Goal: Navigation & Orientation: Find specific page/section

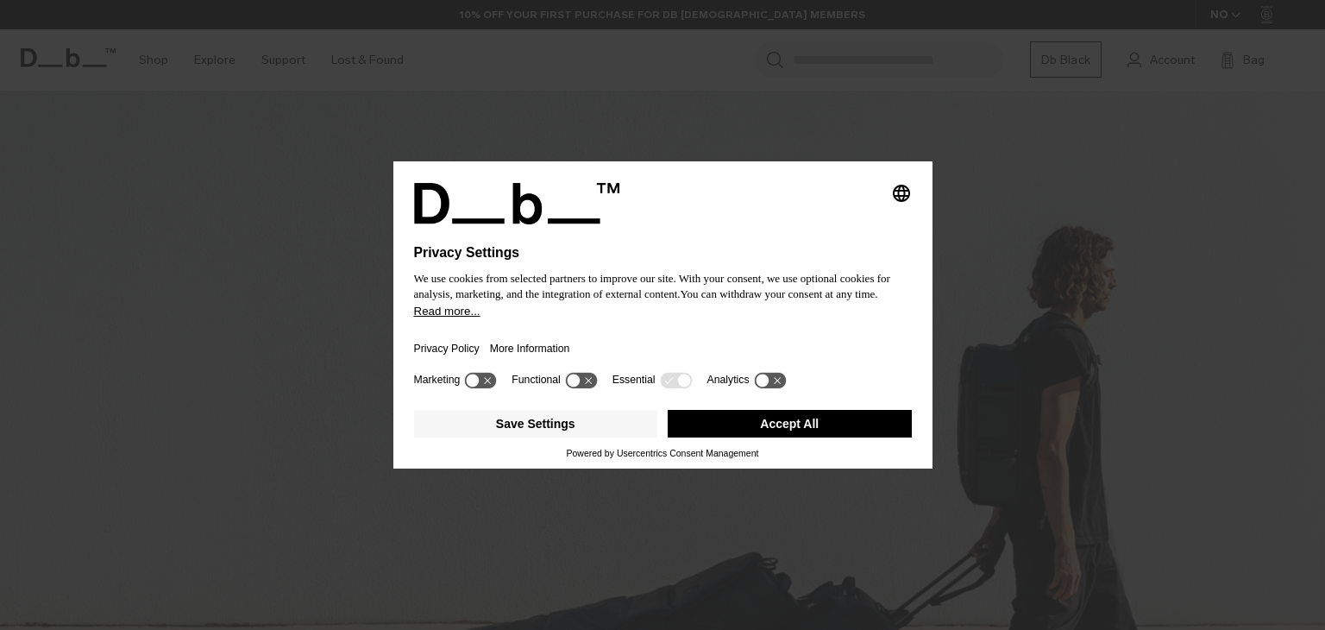
click at [788, 432] on button "Accept All" at bounding box center [790, 424] width 244 height 28
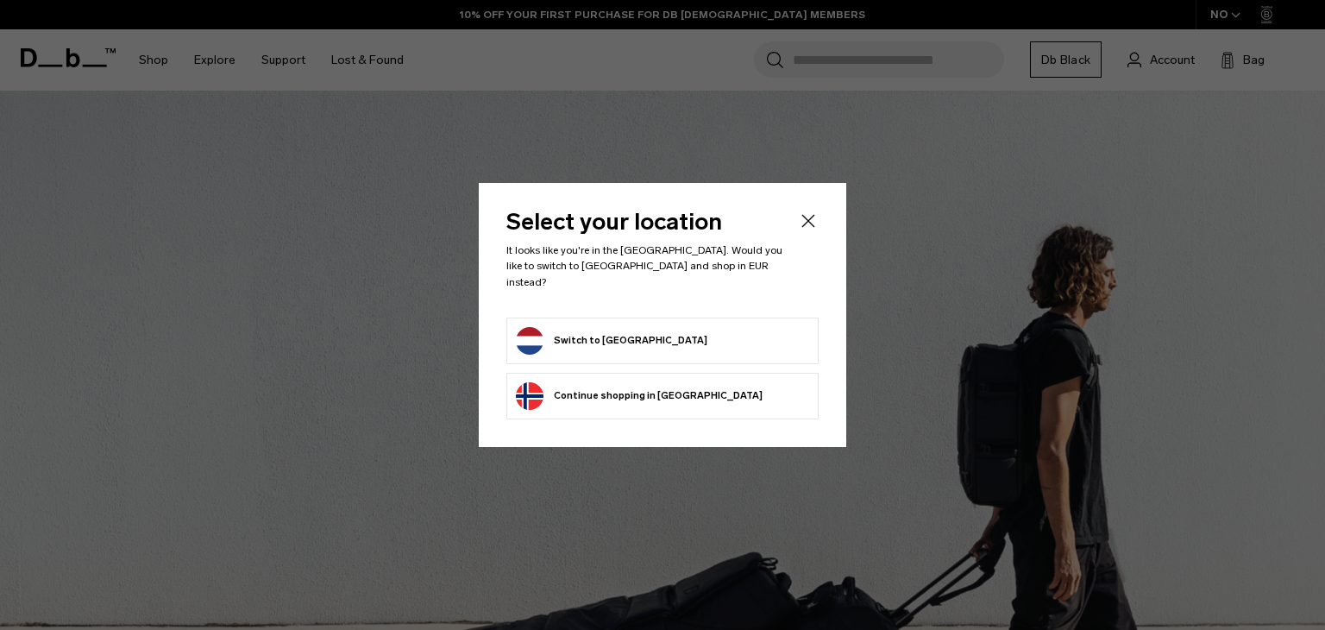
click at [654, 327] on form "Switch to Netherlands" at bounding box center [662, 341] width 293 height 28
click at [635, 331] on button "Switch to Netherlands" at bounding box center [612, 341] width 192 height 28
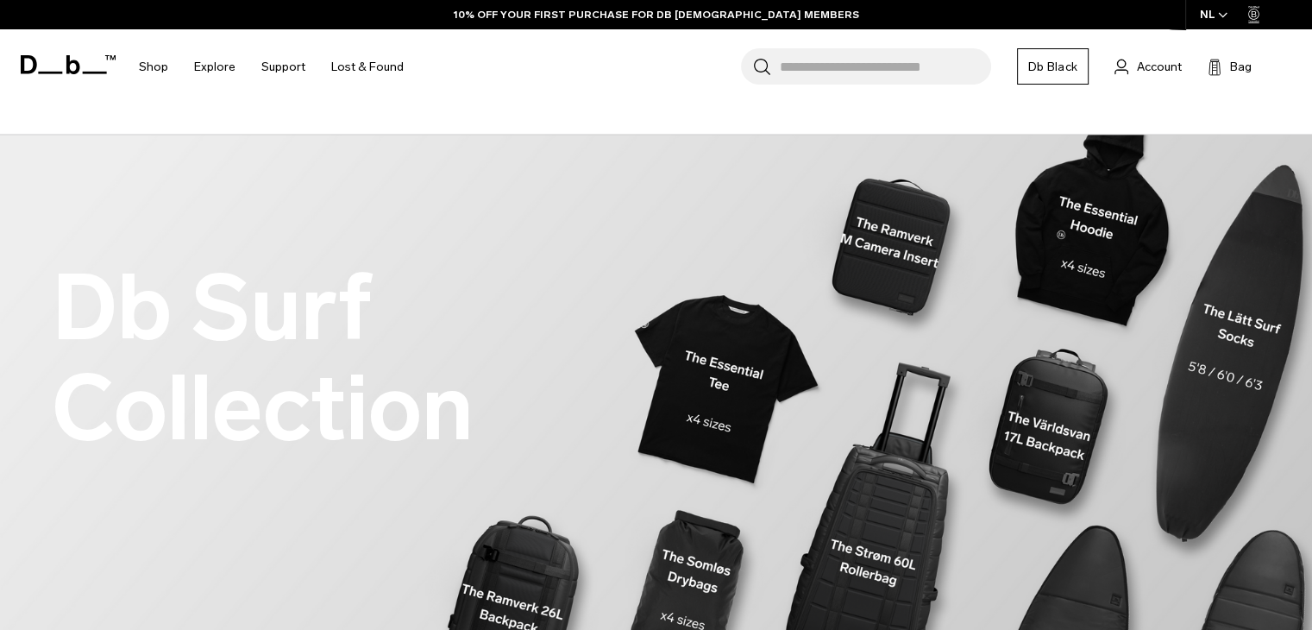
scroll to position [1196, 0]
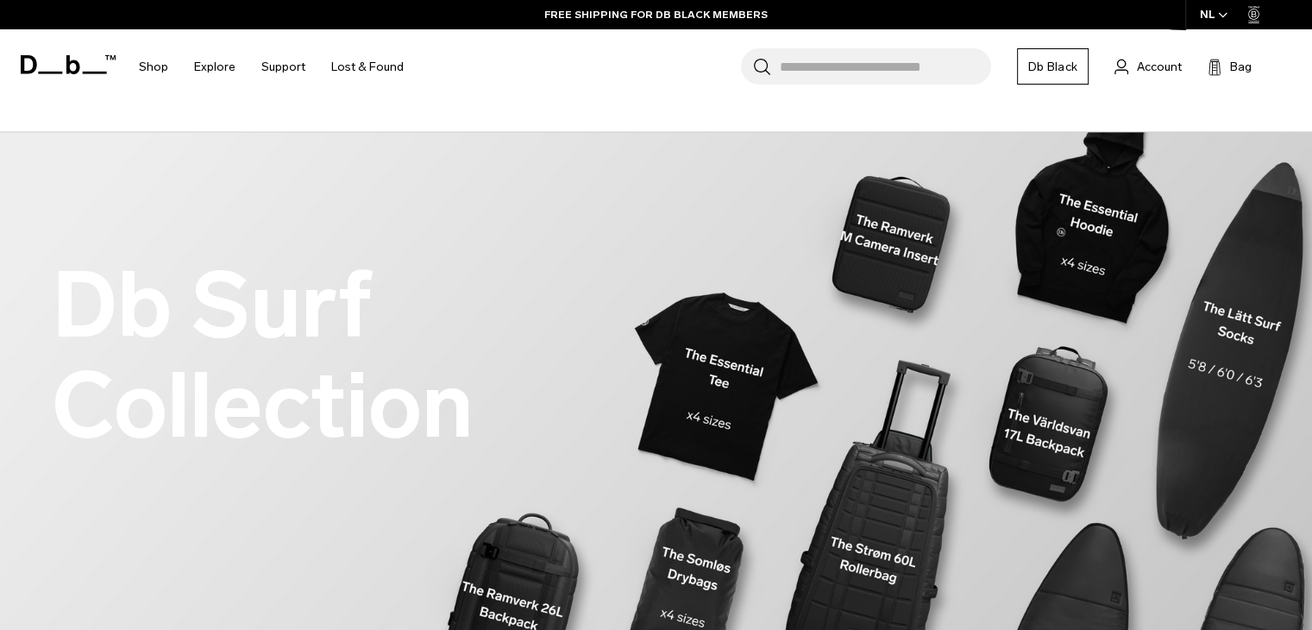
click at [1221, 308] on div "Db Surf Collection" at bounding box center [656, 319] width 1209 height 375
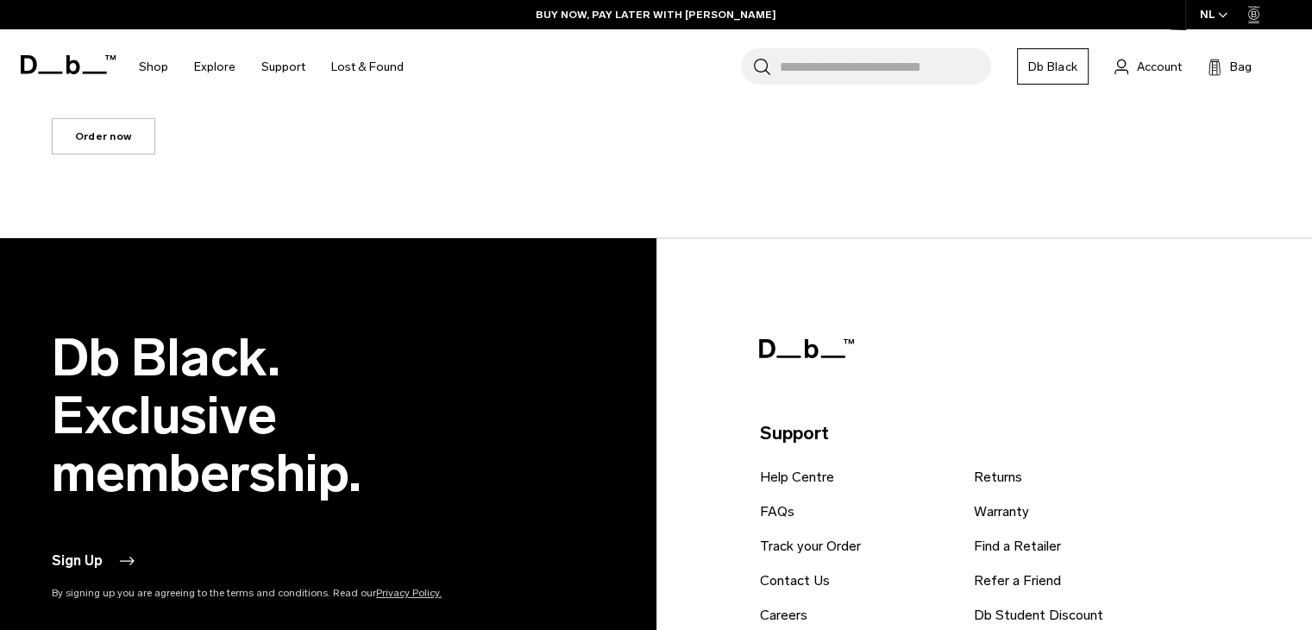
scroll to position [13038, 0]
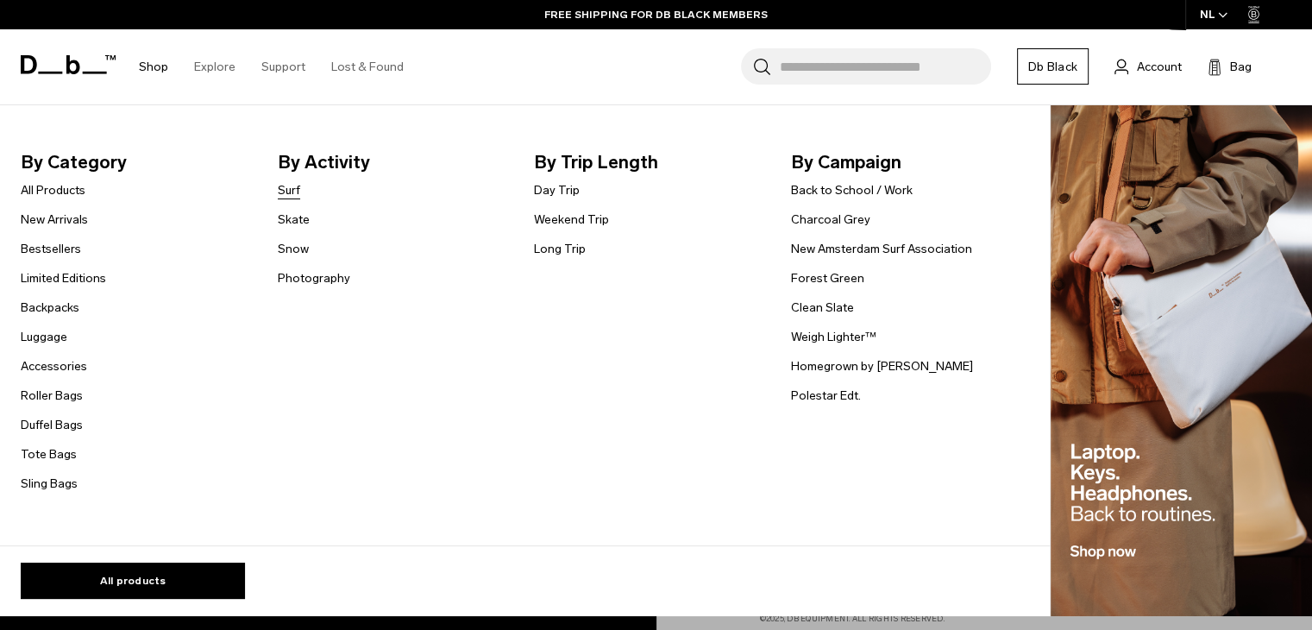
click at [295, 196] on link "Surf" at bounding box center [289, 190] width 22 height 18
